Goal: Information Seeking & Learning: Learn about a topic

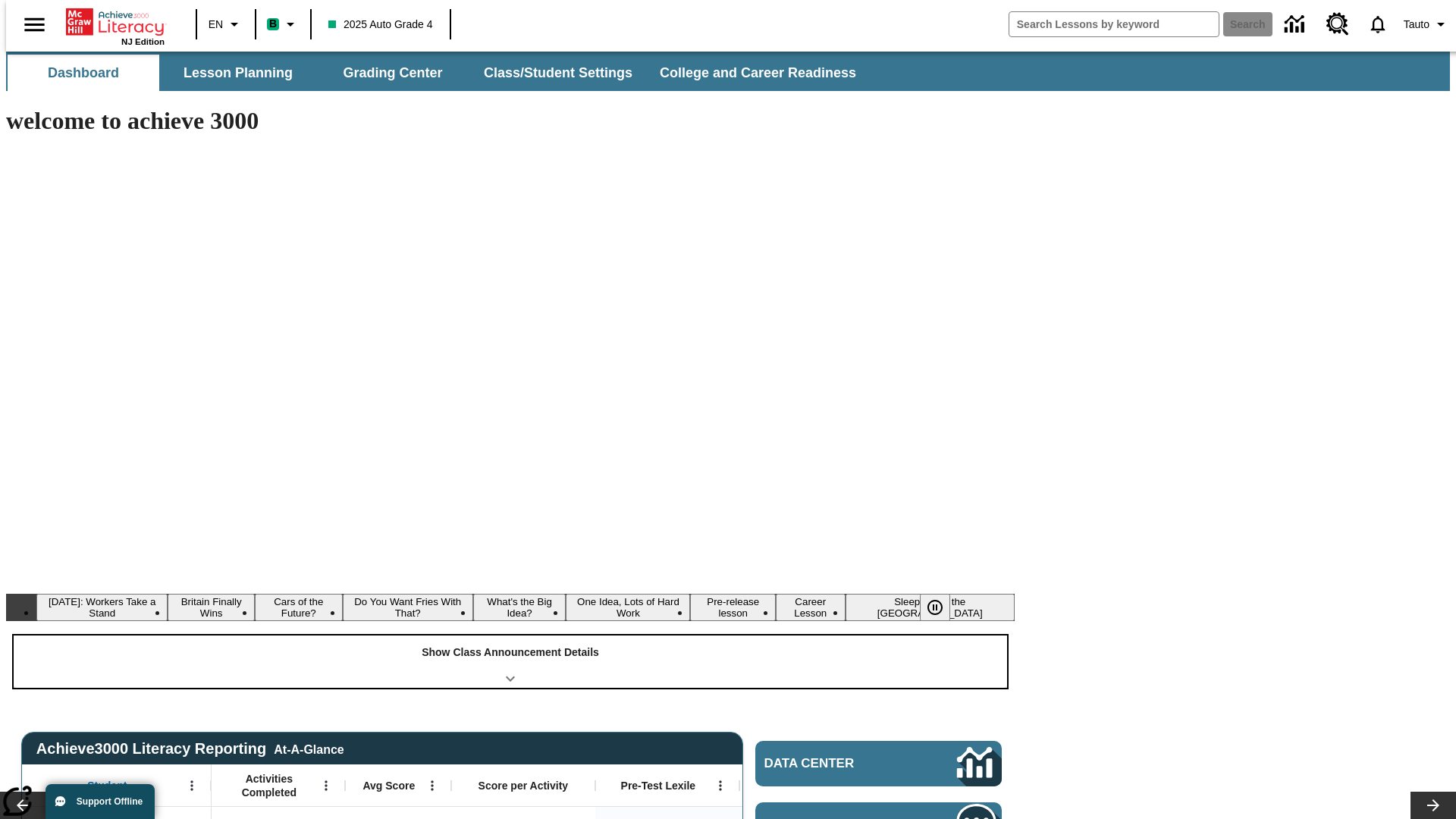
click at [511, 635] on div "Show Class Announcement Details" at bounding box center [511, 661] width 994 height 52
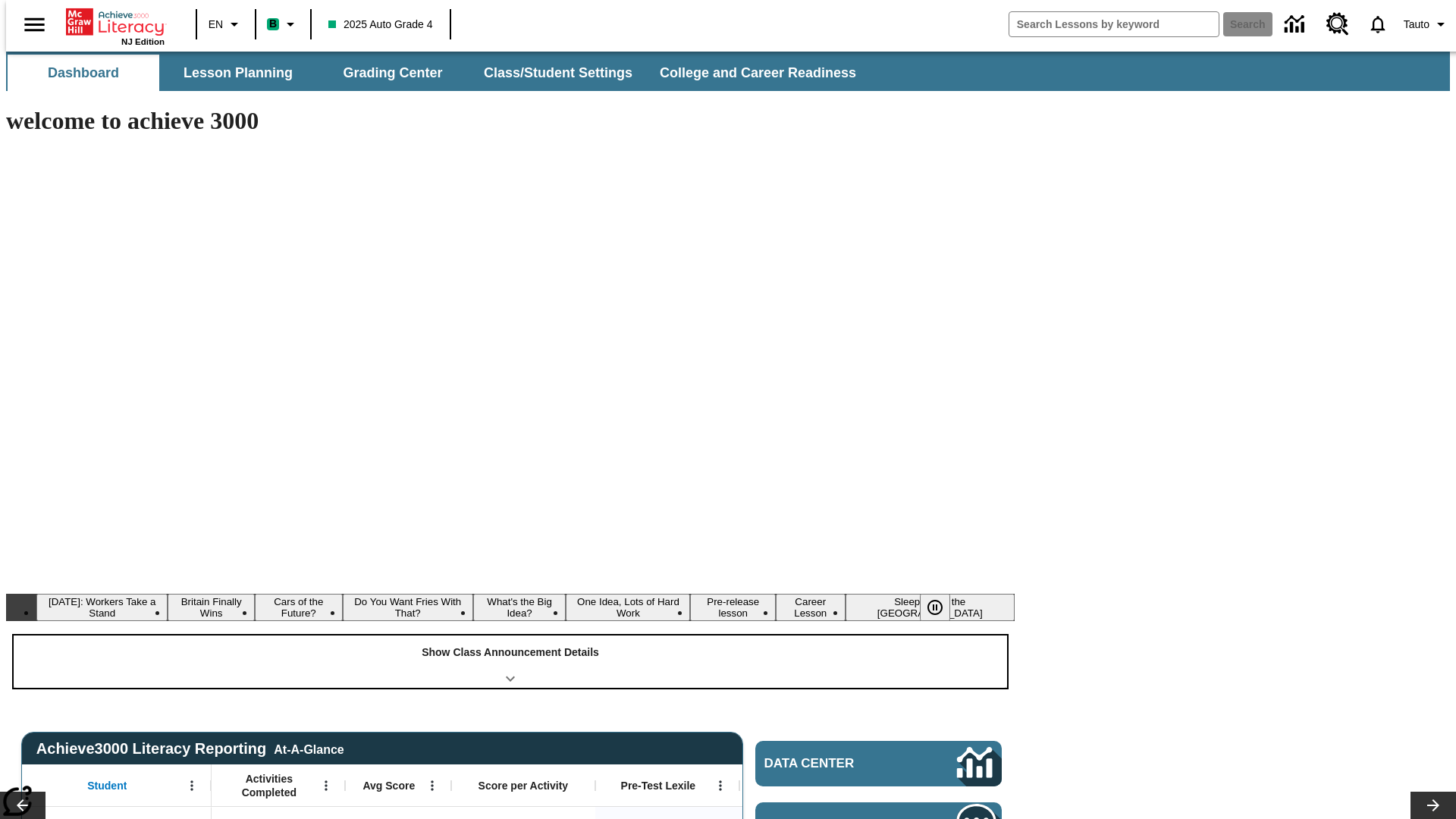
click at [511, 635] on div "Show Class Announcement Details" at bounding box center [511, 661] width 994 height 52
